Goal: Task Accomplishment & Management: Use online tool/utility

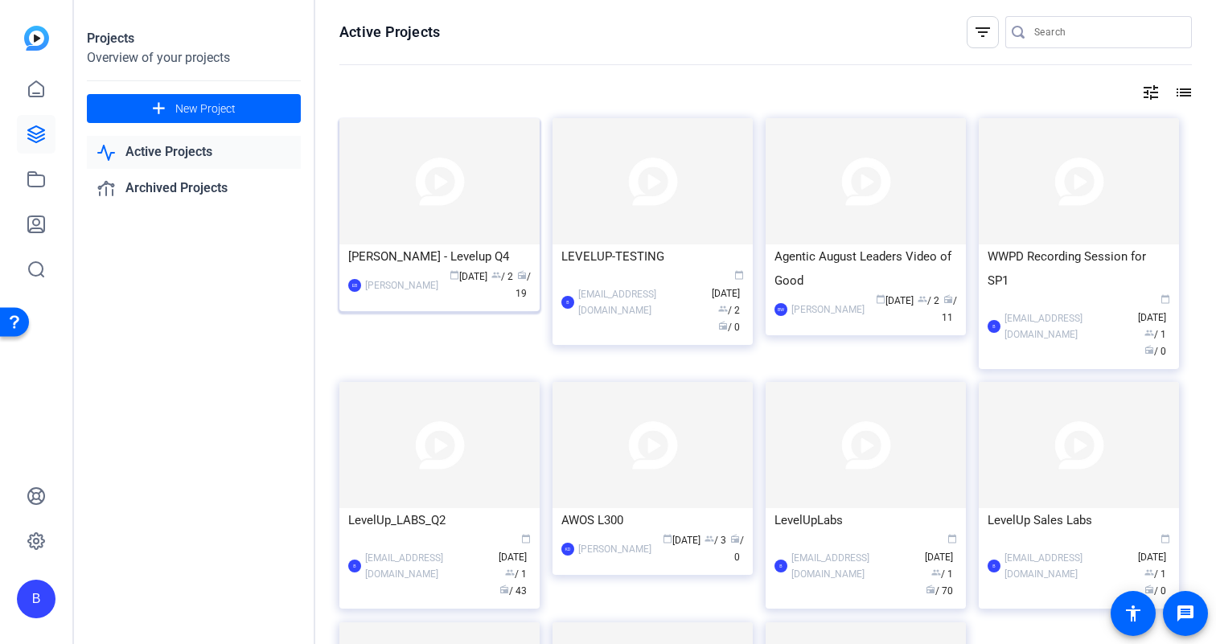
click at [425, 252] on div "[PERSON_NAME] - Levelup Q4" at bounding box center [439, 256] width 183 height 24
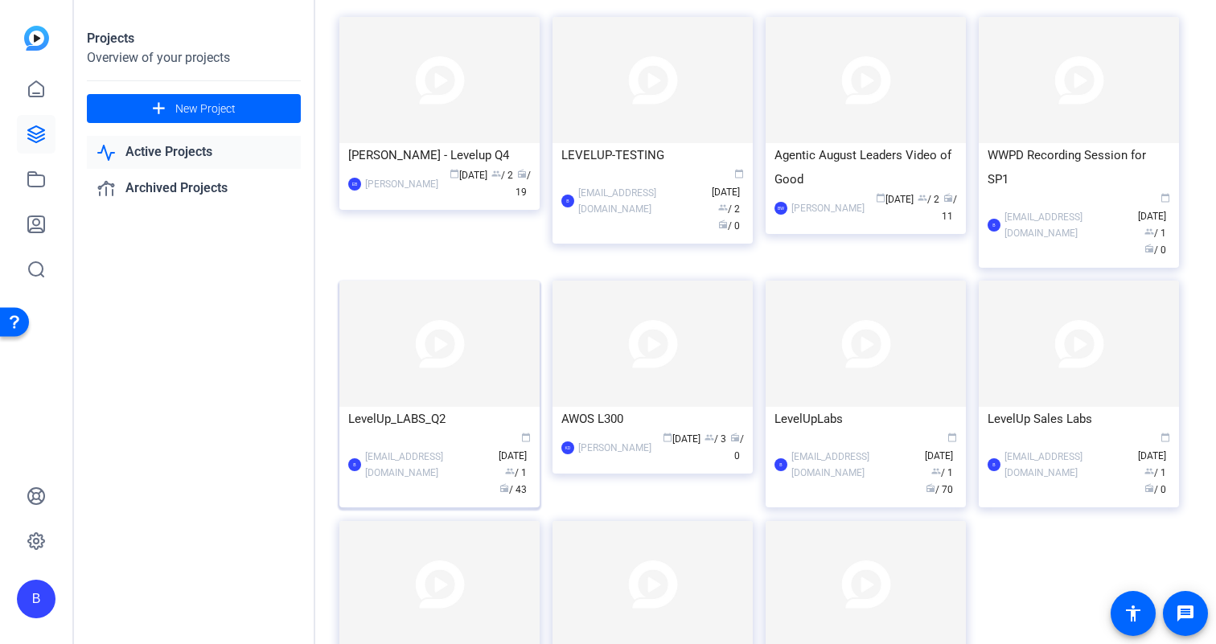
scroll to position [93, 0]
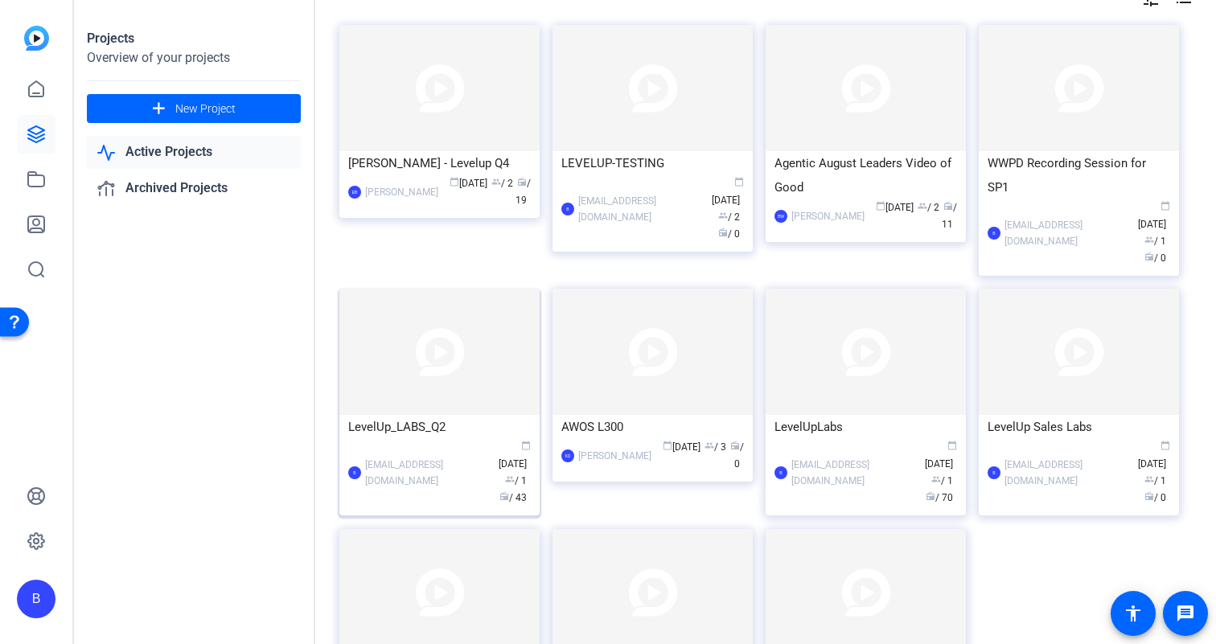
click at [432, 366] on img at bounding box center [439, 352] width 200 height 126
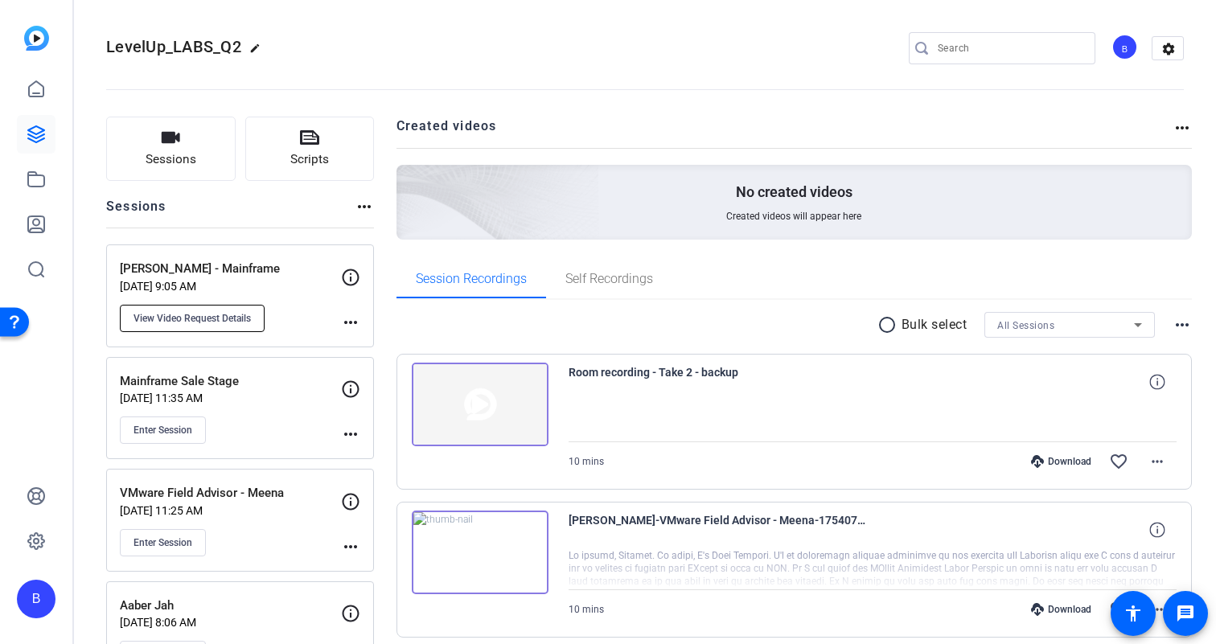
click at [185, 323] on span "View Video Request Details" at bounding box center [191, 318] width 117 height 13
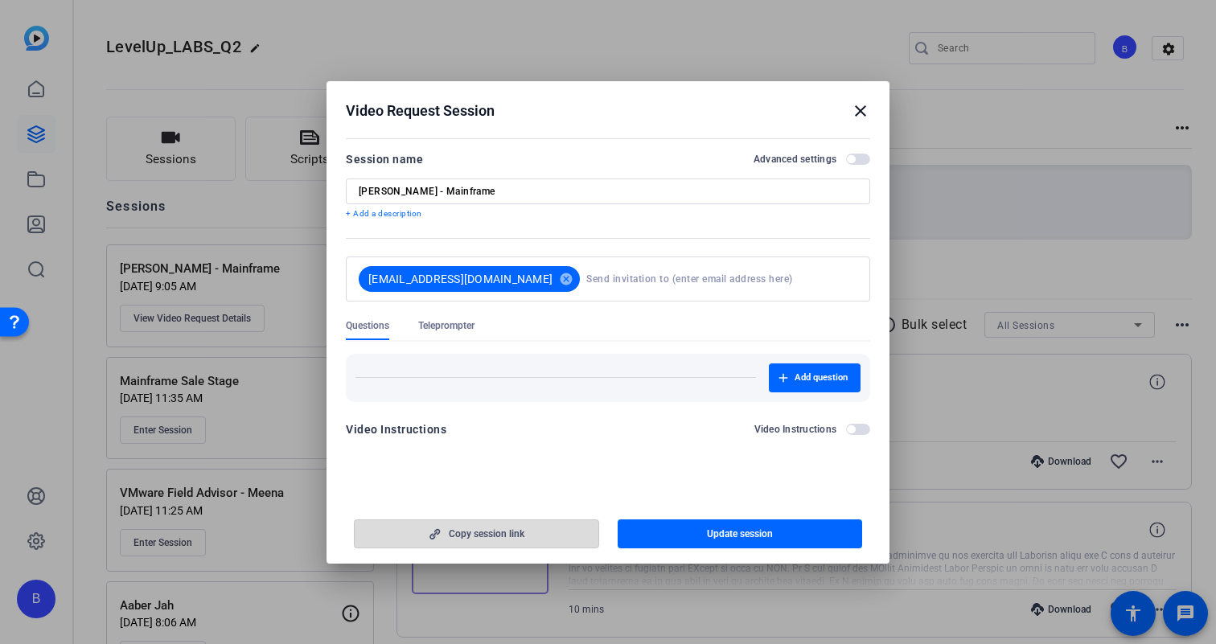
click at [519, 534] on span "Copy session link" at bounding box center [487, 534] width 76 height 13
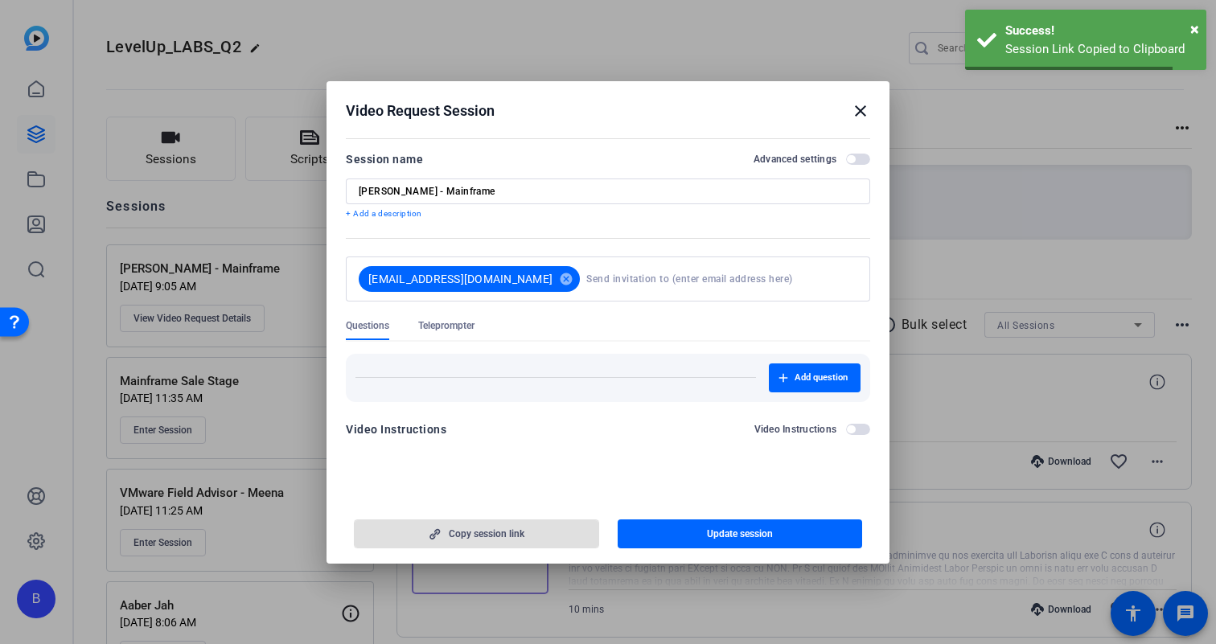
click at [860, 115] on mat-icon "close" at bounding box center [860, 110] width 19 height 19
